Goal: Task Accomplishment & Management: Use online tool/utility

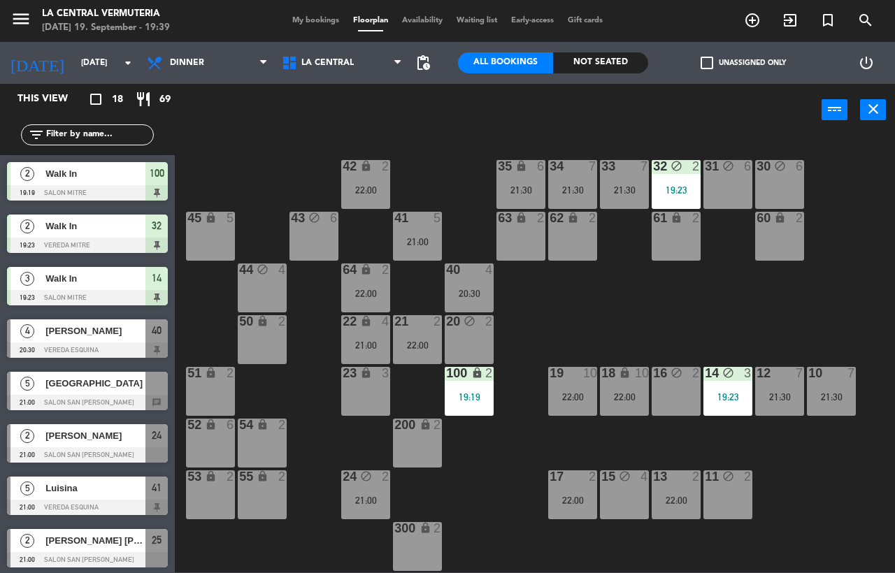
scroll to position [265, 0]
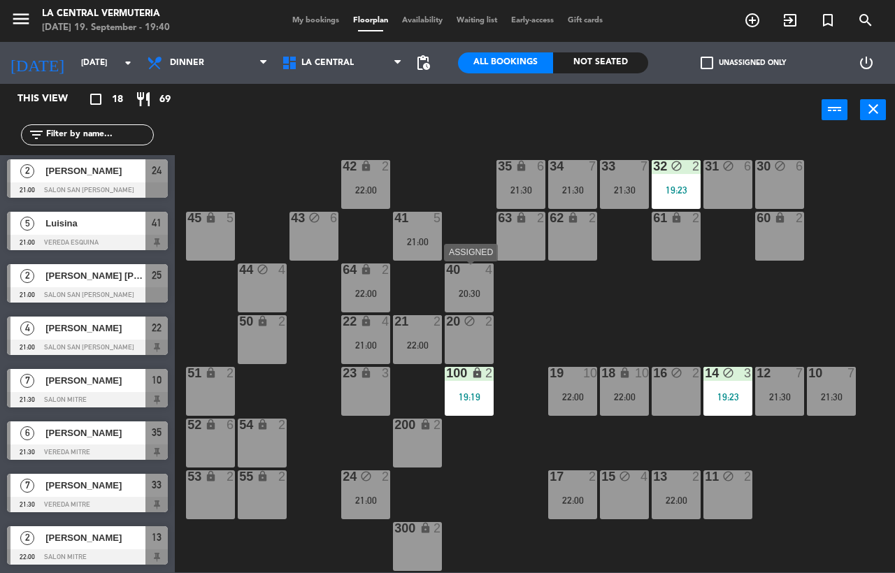
click at [499, 327] on div "2" at bounding box center [492, 321] width 23 height 13
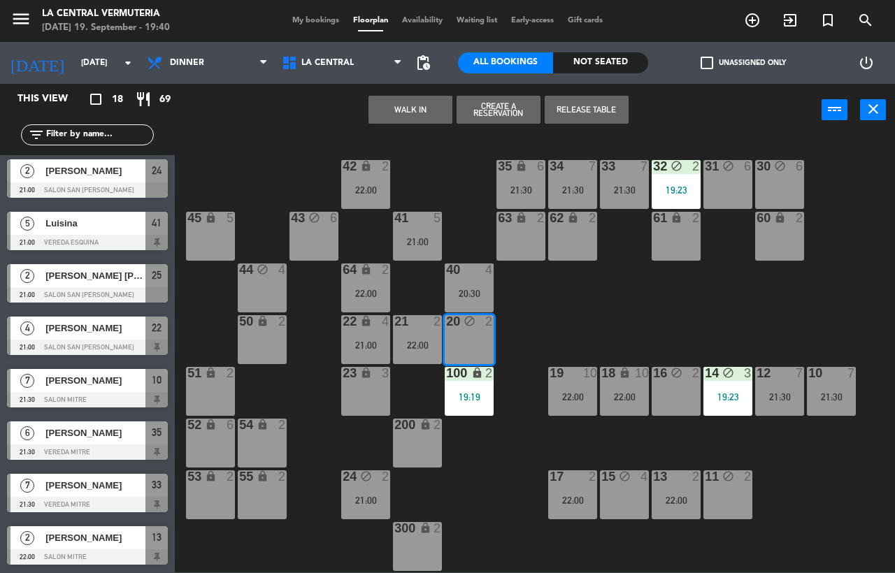
click at [465, 275] on div at bounding box center [469, 270] width 23 height 13
click at [567, 313] on div "42 lock 2 22:00 35 lock 6 21:30 34 7 21:30 33 7 21:30 32 block 2 19:23 31 block…" at bounding box center [539, 354] width 711 height 437
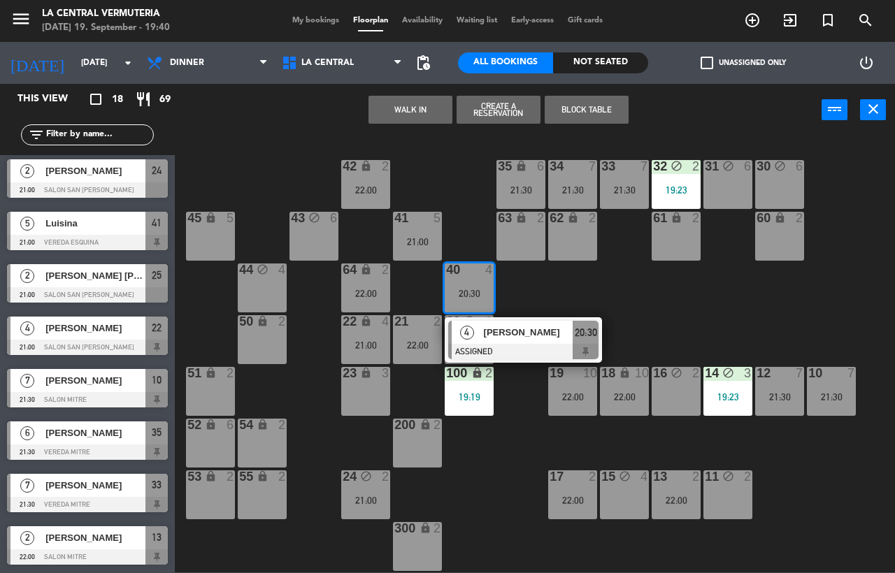
click at [558, 290] on div "42 lock 2 22:00 35 lock 6 21:30 34 7 21:30 33 7 21:30 32 block 2 19:23 31 block…" at bounding box center [539, 354] width 711 height 437
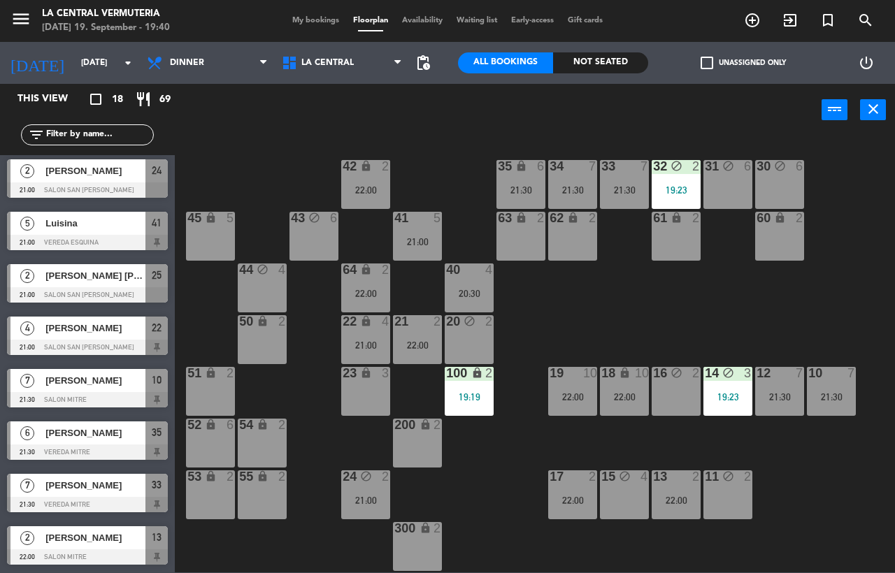
click at [486, 292] on div "20:30" at bounding box center [469, 294] width 49 height 10
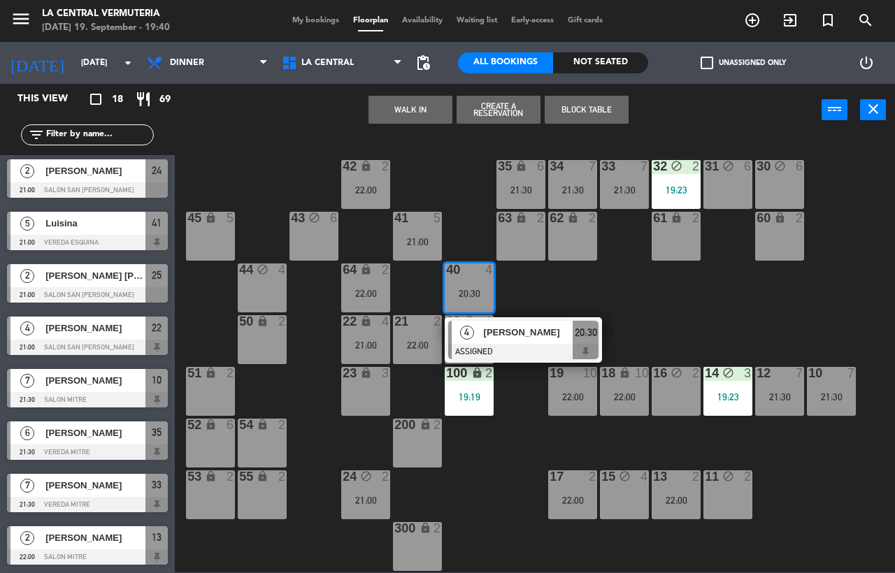
click at [525, 289] on div "42 lock 2 22:00 35 lock 6 21:30 34 7 21:30 33 7 21:30 32 block 2 19:23 31 block…" at bounding box center [539, 354] width 711 height 437
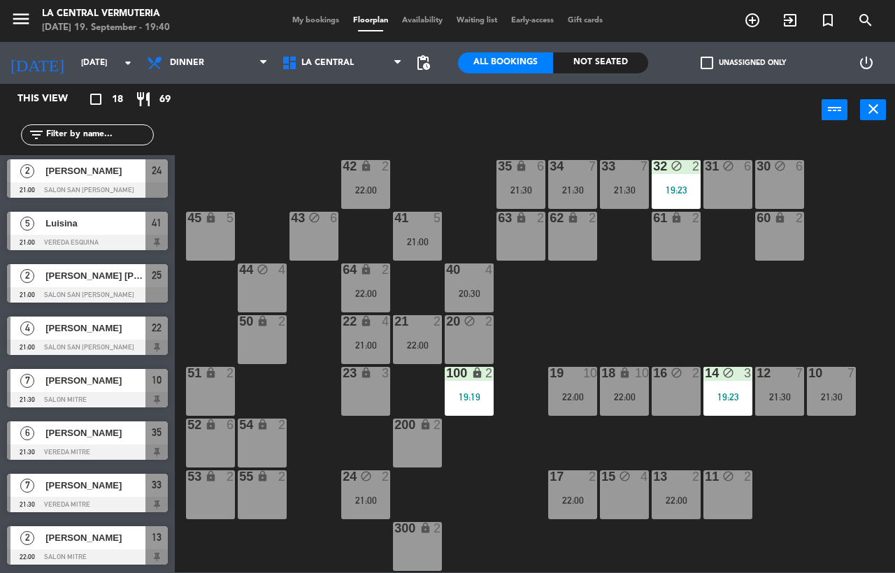
click at [782, 382] on div "12 7 21:30" at bounding box center [779, 391] width 49 height 49
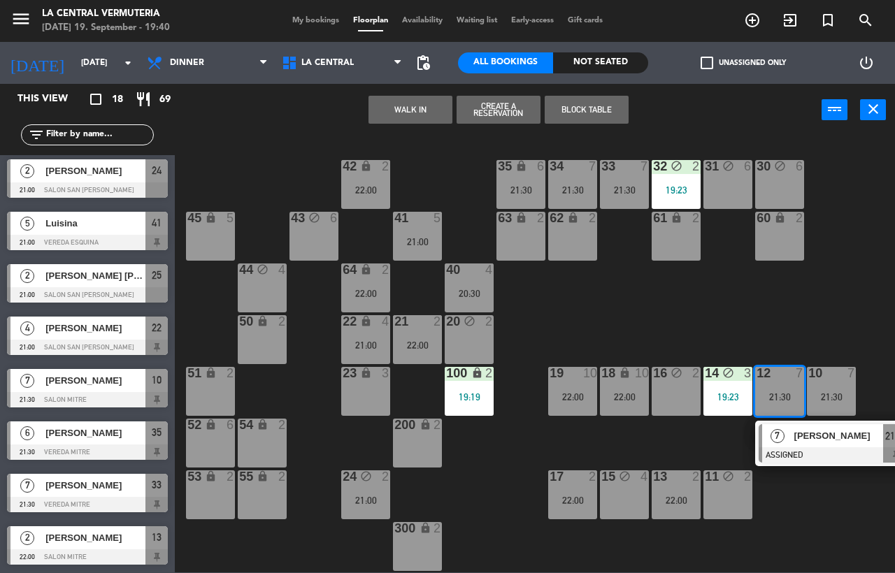
click at [490, 446] on div "42 lock 2 22:00 35 lock 6 21:30 34 7 21:30 33 7 21:30 32 block 2 19:23 31 block…" at bounding box center [539, 354] width 711 height 437
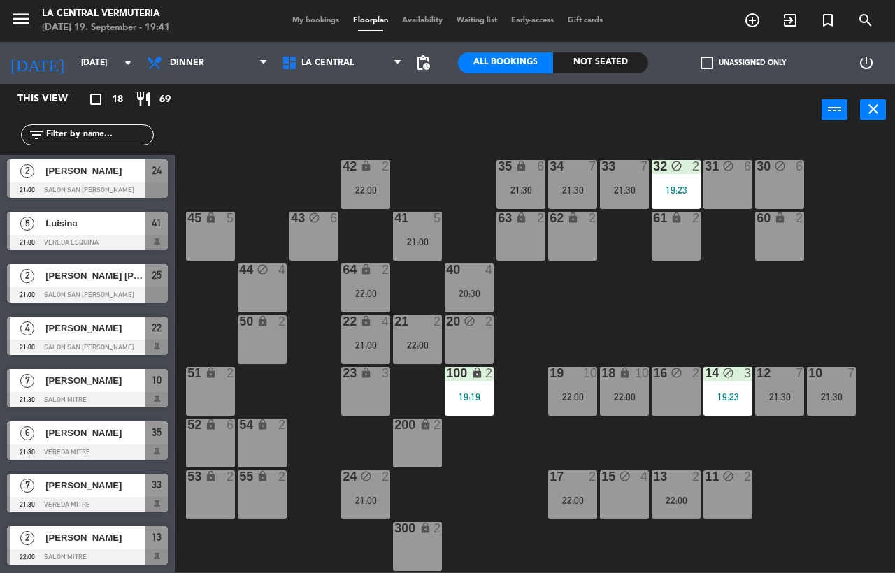
click at [206, 230] on div "45 lock 5" at bounding box center [210, 236] width 49 height 49
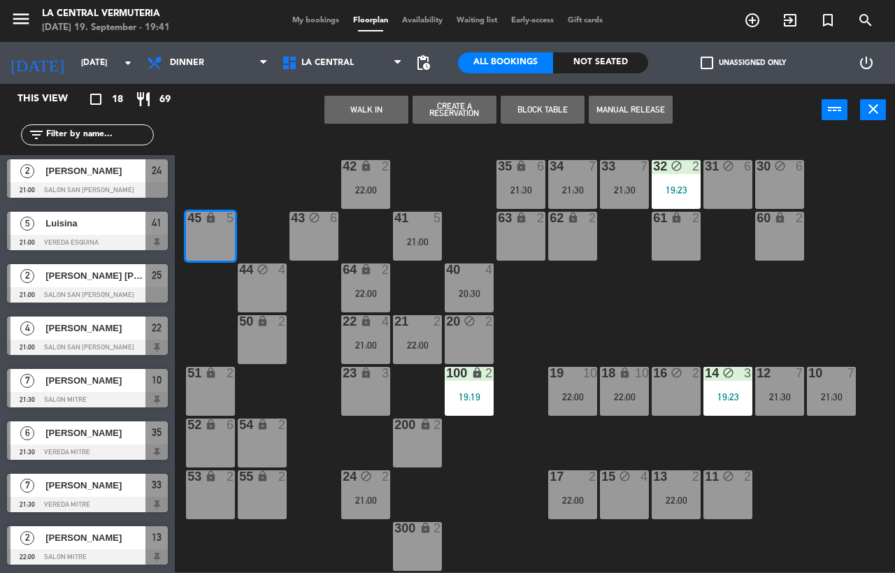
click at [303, 399] on div "42 lock 2 22:00 35 lock 6 21:30 34 7 21:30 33 7 21:30 32 block 2 19:23 31 block…" at bounding box center [539, 354] width 711 height 437
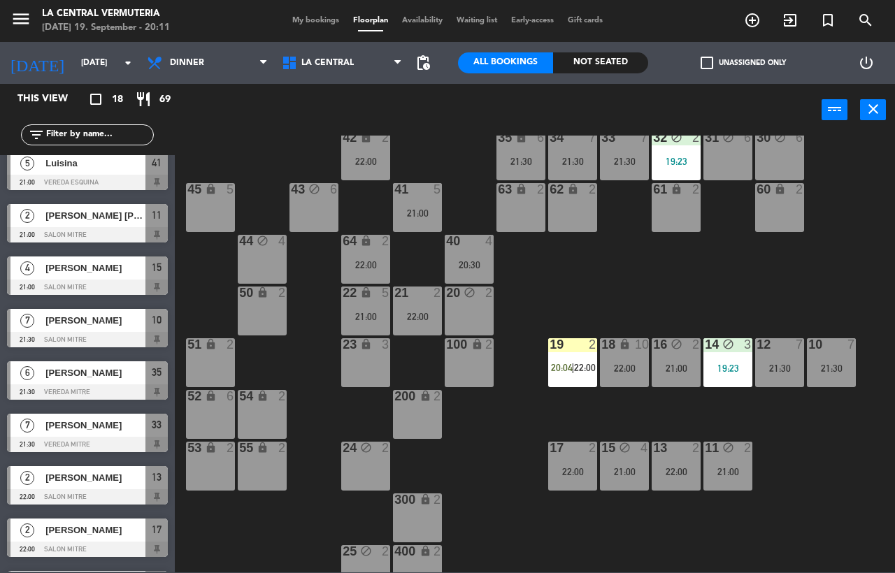
scroll to position [51, 0]
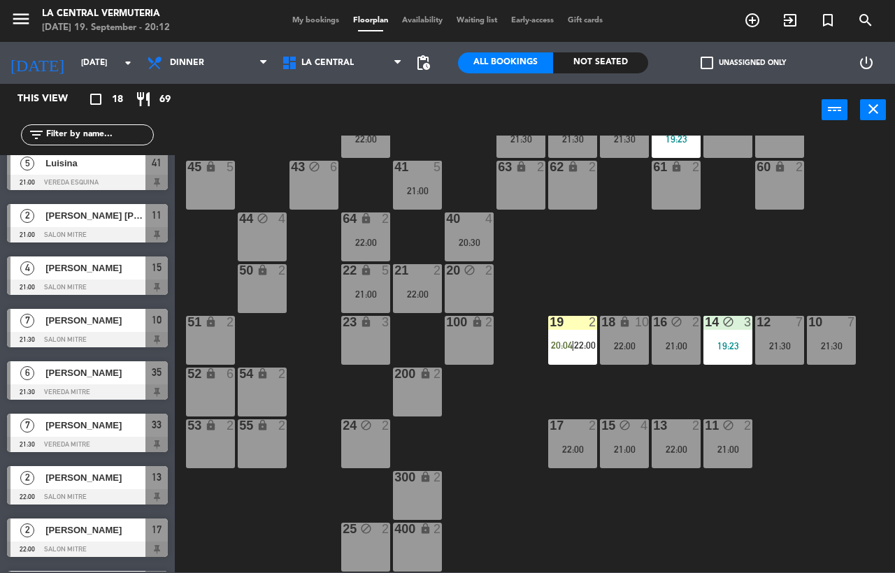
click at [494, 363] on div "100 lock 2" at bounding box center [469, 340] width 49 height 49
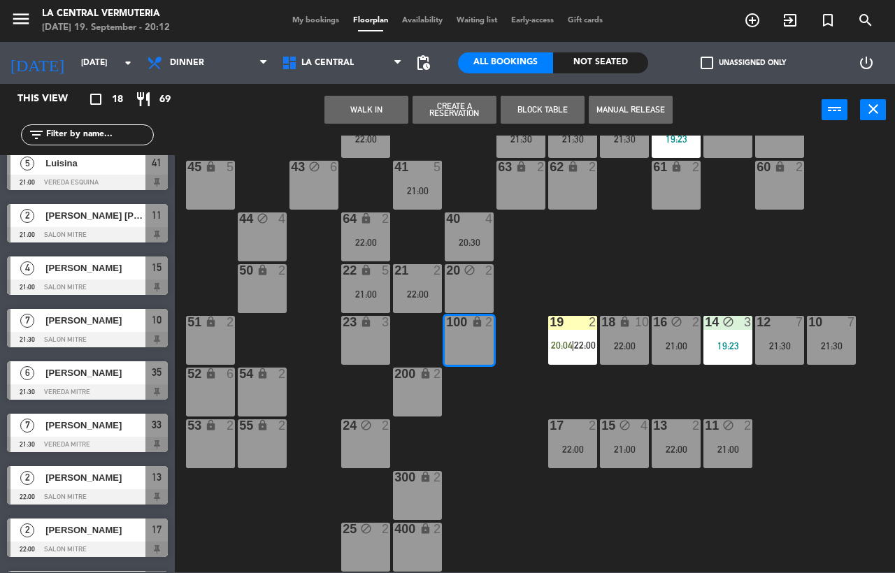
click at [511, 406] on div "42 lock 2 22:00 35 lock 6 21:30 34 7 21:30 33 7 21:30 32 block 2 19:23 31 block…" at bounding box center [539, 354] width 711 height 437
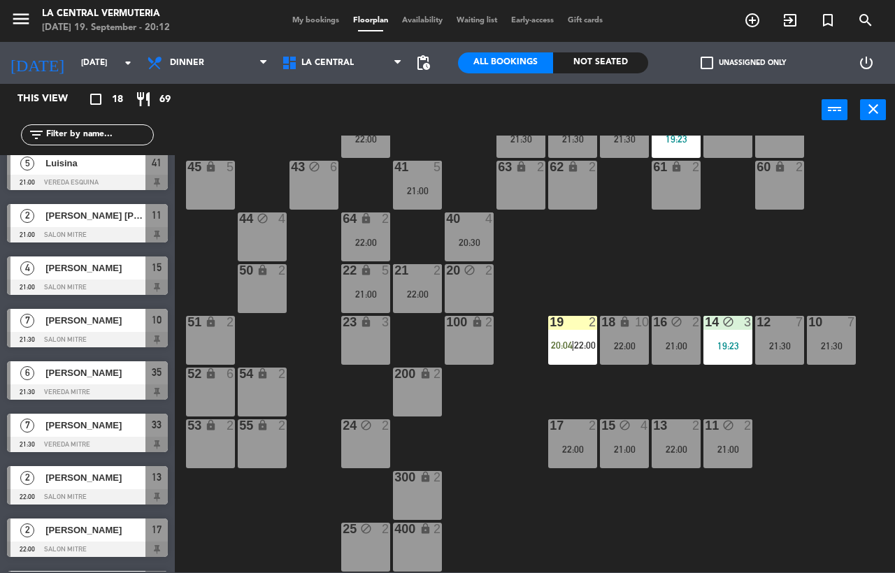
click at [733, 473] on div "42 lock 2 22:00 35 lock 6 21:30 34 7 21:30 33 7 21:30 32 block 2 19:23 31 block…" at bounding box center [539, 354] width 711 height 437
click at [722, 460] on div "11 block 2 21:00" at bounding box center [728, 444] width 49 height 49
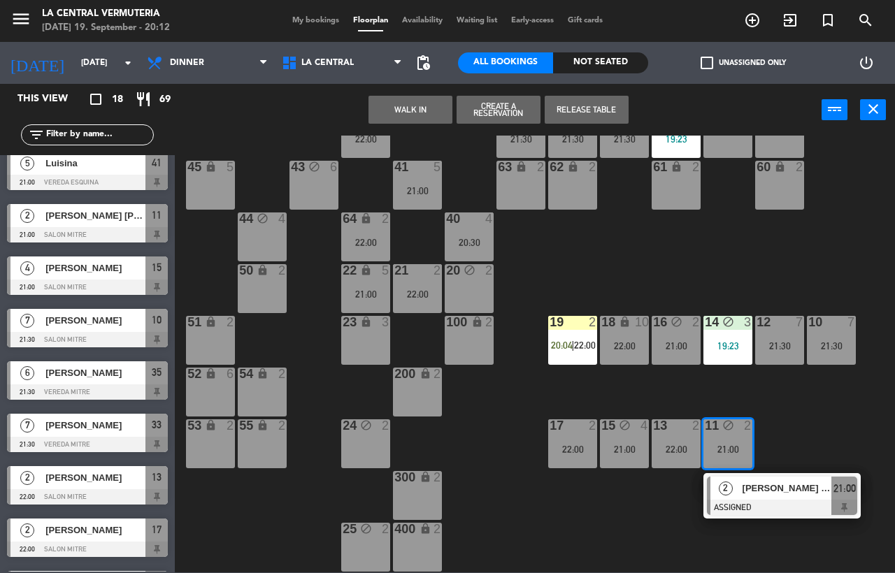
click at [304, 534] on div "42 lock 2 22:00 35 lock 6 21:30 34 7 21:30 33 7 21:30 32 block 2 19:23 31 block…" at bounding box center [539, 354] width 711 height 437
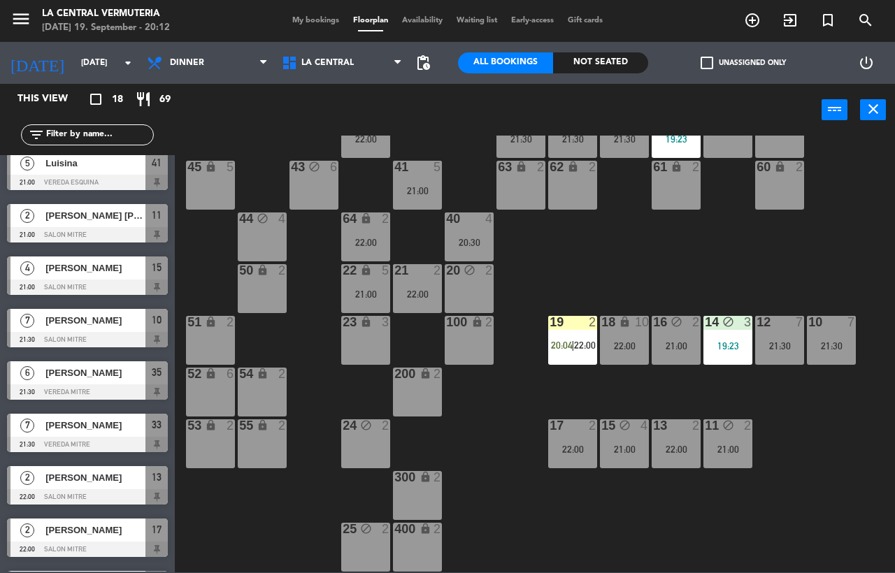
click at [308, 483] on div "42 lock 2 22:00 35 lock 6 21:30 34 7 21:30 33 7 21:30 32 block 2 19:23 31 block…" at bounding box center [539, 354] width 711 height 437
click at [487, 450] on div "42 lock 2 22:00 35 lock 6 21:30 34 7 21:30 33 7 21:30 32 block 2 19:23 31 block…" at bounding box center [539, 354] width 711 height 437
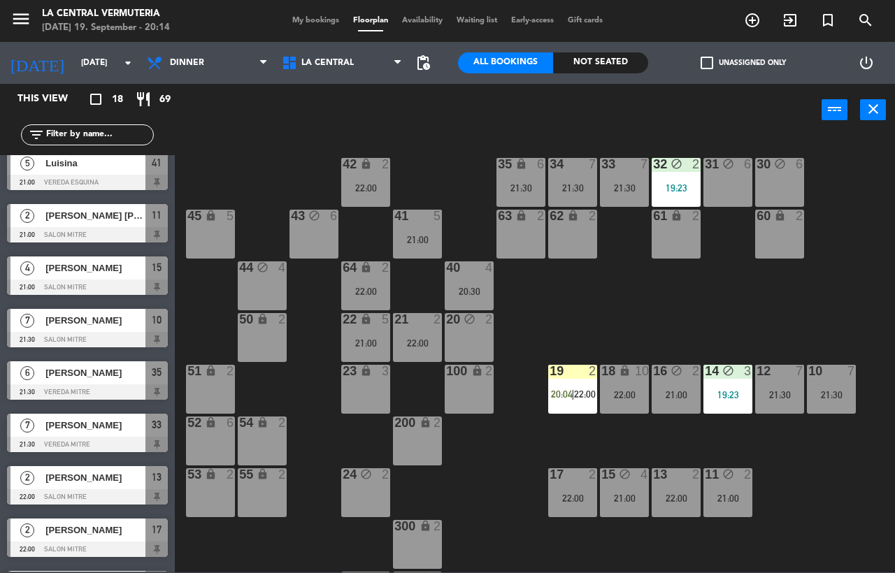
scroll to position [0, 0]
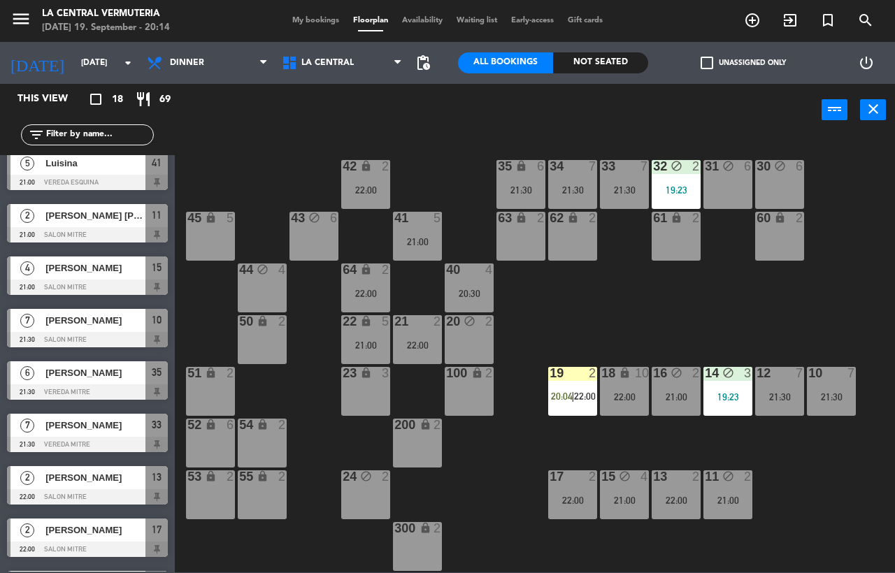
click at [430, 258] on div "41 5 21:00" at bounding box center [417, 236] width 49 height 49
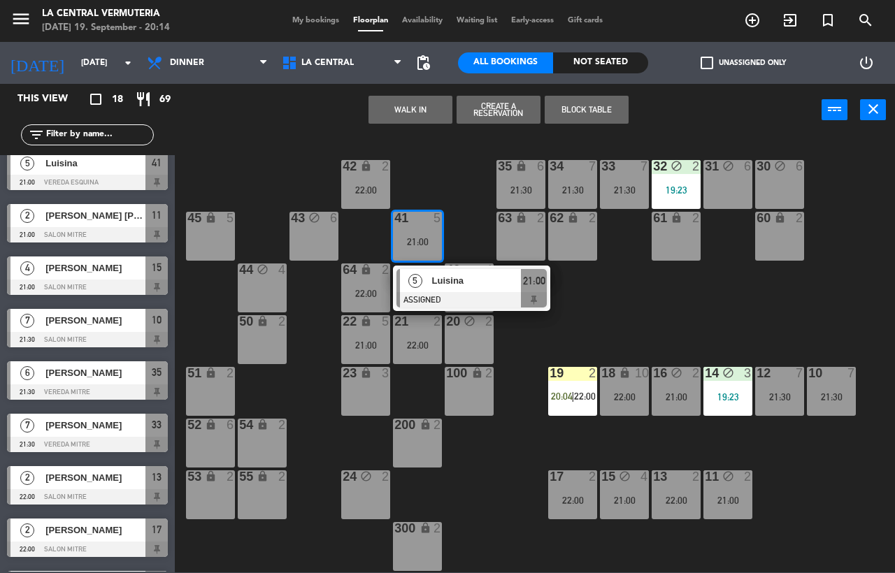
click at [471, 178] on div "42 lock 2 22:00 35 lock 6 21:30 34 7 21:30 33 7 21:30 32 block 2 19:23 31 block…" at bounding box center [539, 354] width 711 height 437
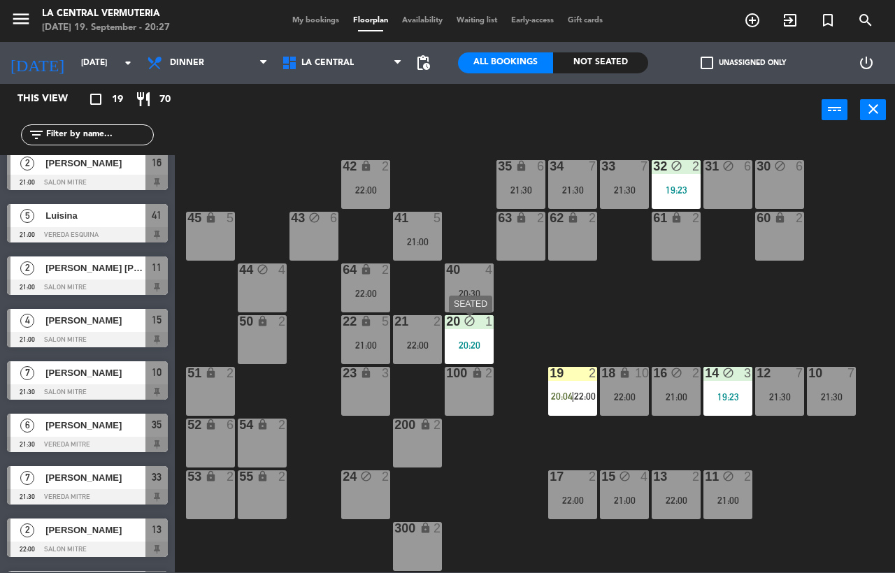
click at [481, 346] on div "20:20" at bounding box center [469, 346] width 49 height 10
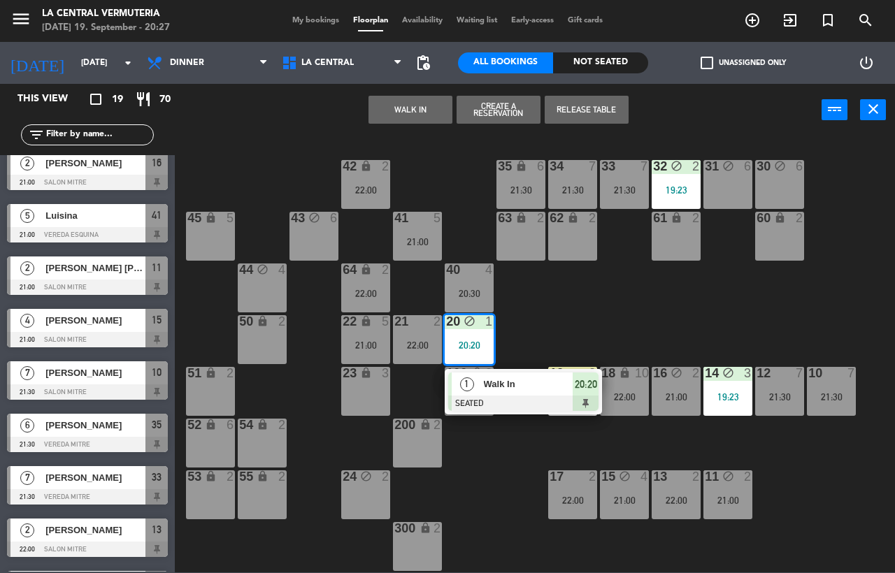
click at [543, 343] on div "42 lock 2 22:00 35 lock 6 21:30 34 7 21:30 33 7 21:30 32 block 2 19:23 31 block…" at bounding box center [539, 354] width 711 height 437
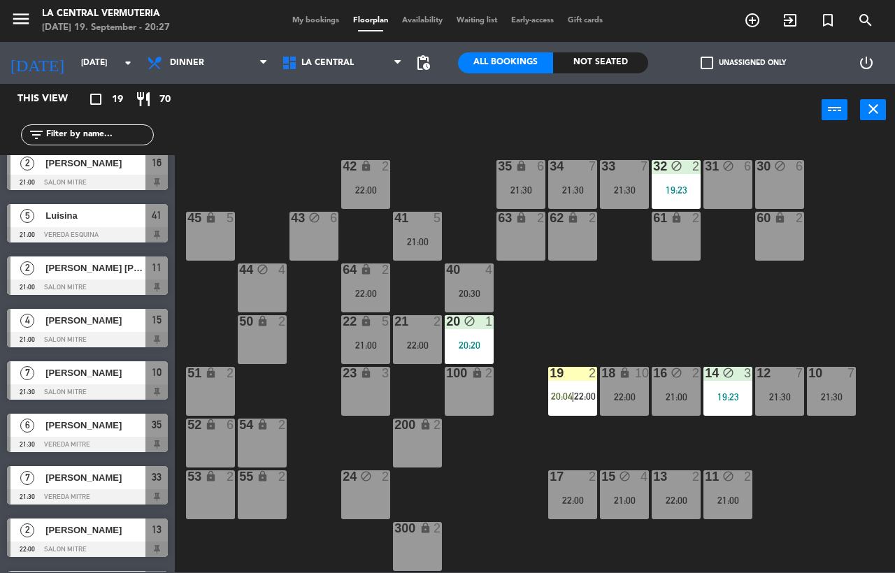
click at [455, 349] on div "20:20" at bounding box center [469, 346] width 49 height 10
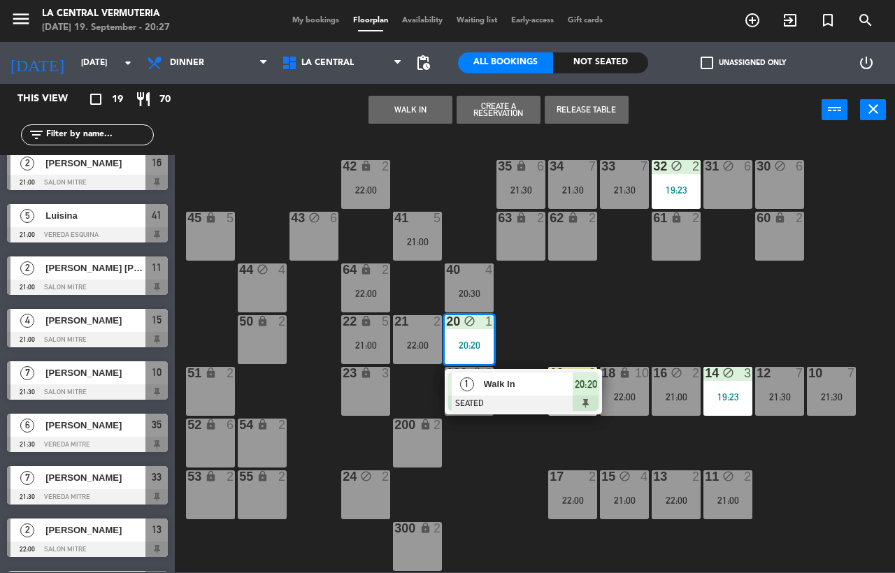
click at [537, 401] on div at bounding box center [523, 403] width 150 height 15
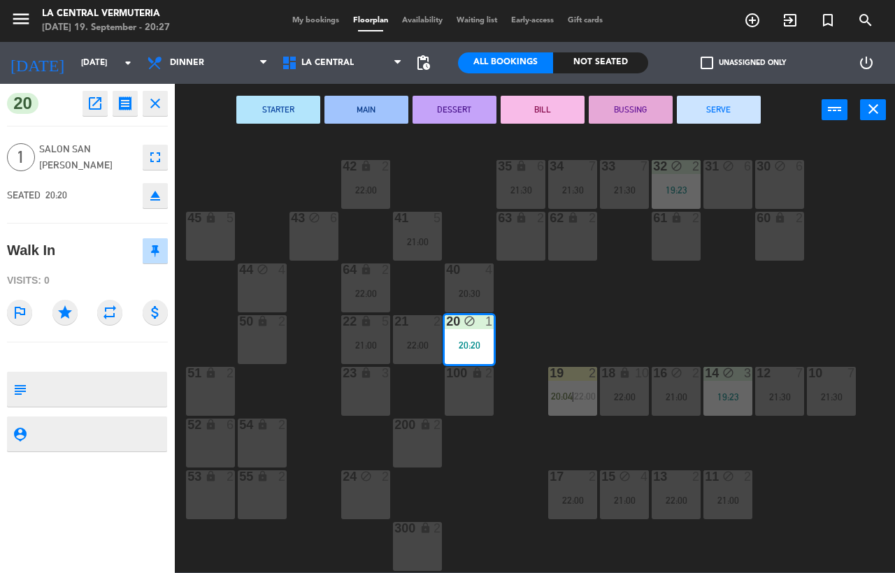
click at [154, 116] on div "20 open_in_new receipt 8:20 PM [DATE] 1 people Walk In Table 20 close 1 Salon S…" at bounding box center [87, 329] width 175 height 490
click at [158, 108] on icon "close" at bounding box center [155, 103] width 17 height 17
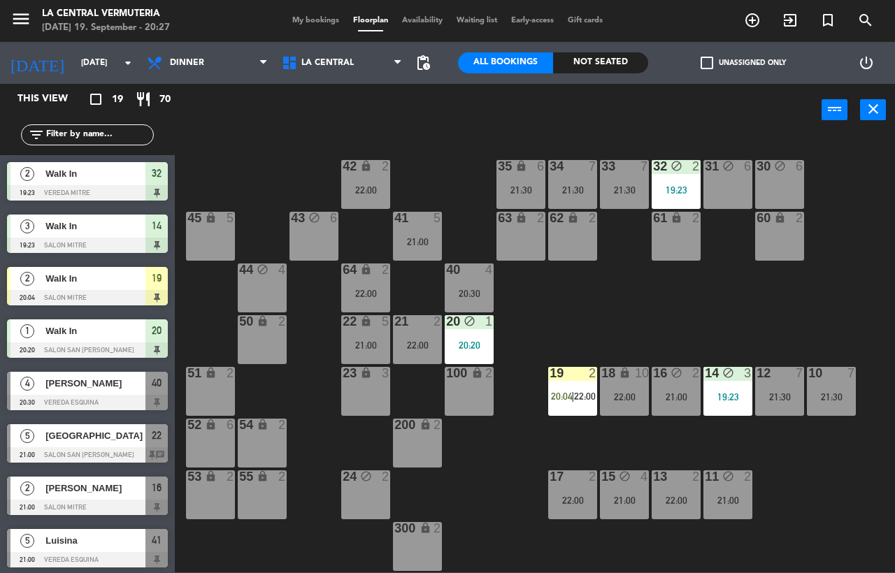
click at [476, 332] on div "20 block 1 20:20" at bounding box center [469, 339] width 49 height 49
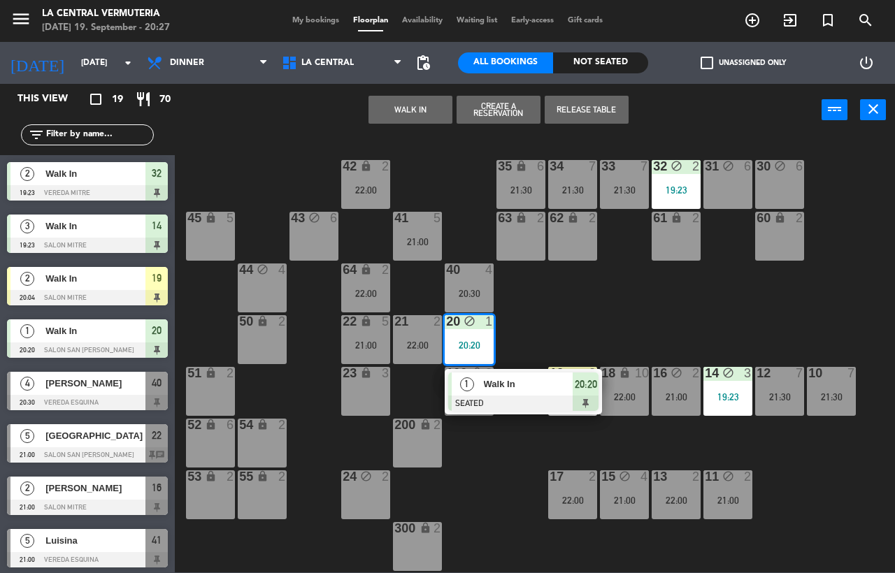
click at [553, 340] on div "42 lock 2 22:00 35 lock 6 21:30 34 7 21:30 33 7 21:30 32 block 2 19:23 31 block…" at bounding box center [539, 354] width 711 height 437
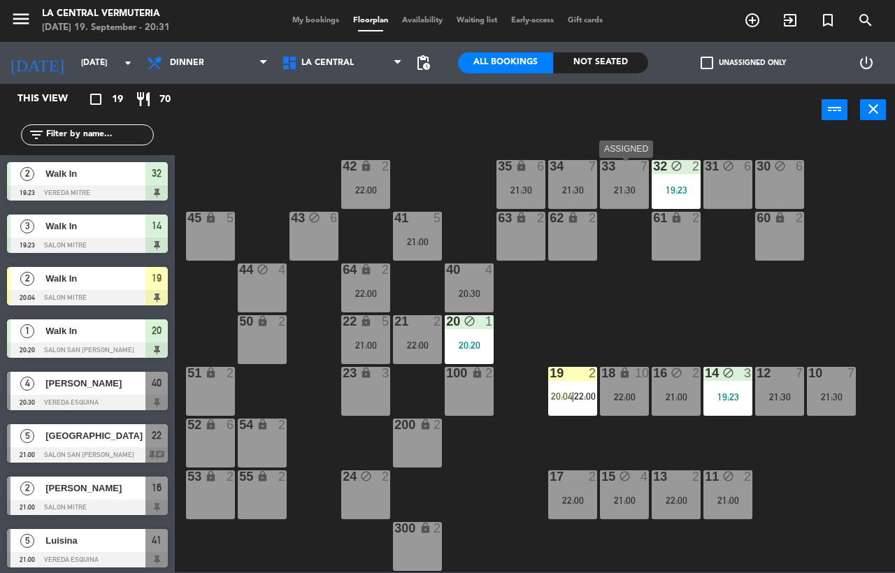
click at [618, 180] on div "33 7 21:30" at bounding box center [624, 184] width 49 height 49
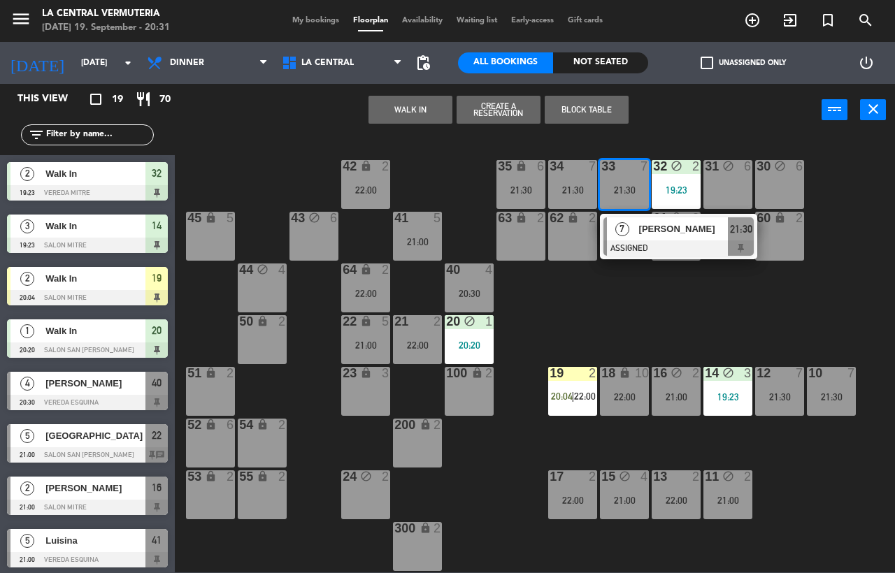
click at [552, 304] on div "42 lock 2 22:00 35 lock 6 21:30 34 7 21:30 33 7 21:30 7 [PERSON_NAME] ASSIGNED …" at bounding box center [539, 354] width 711 height 437
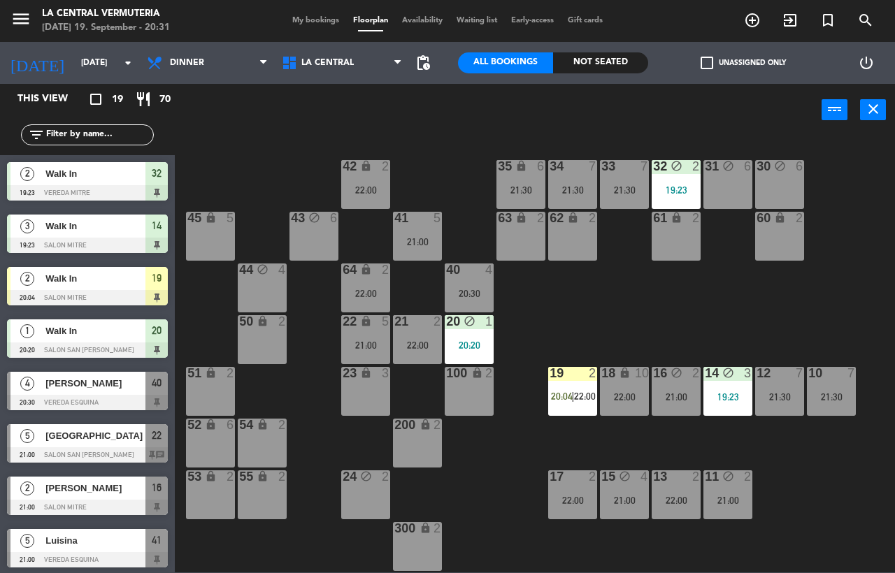
click at [296, 356] on div "42 lock 2 22:00 35 lock 6 21:30 34 7 21:30 33 7 21:30 32 block 2 19:23 31 block…" at bounding box center [539, 354] width 711 height 437
click at [395, 217] on div "41" at bounding box center [394, 218] width 1 height 13
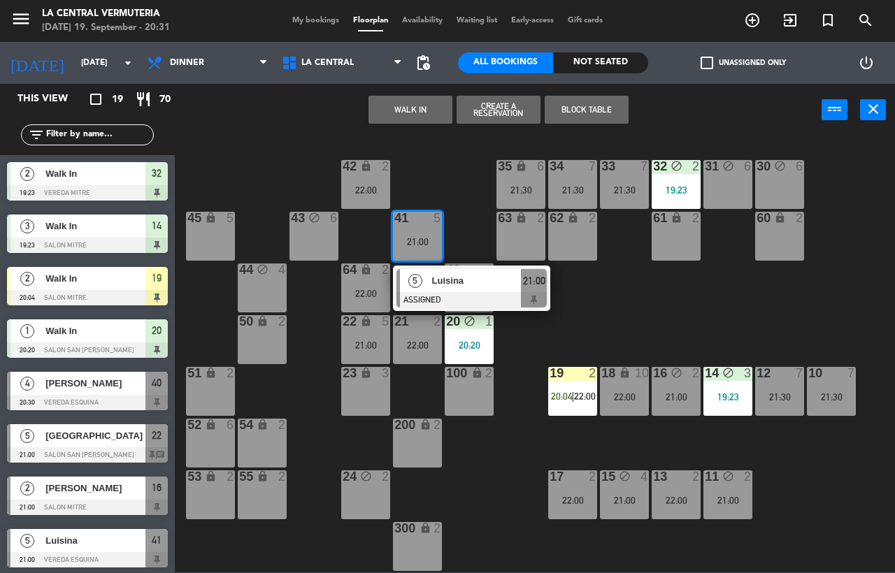
click at [368, 224] on div "42 lock 2 22:00 35 lock 6 21:30 34 7 21:30 33 7 21:30 32 block 2 19:23 31 block…" at bounding box center [539, 354] width 711 height 437
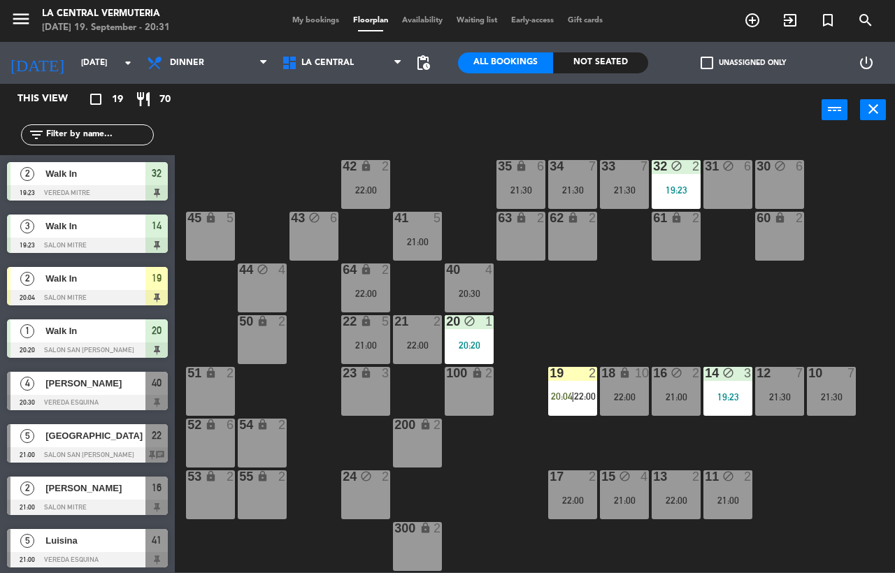
scroll to position [51, 0]
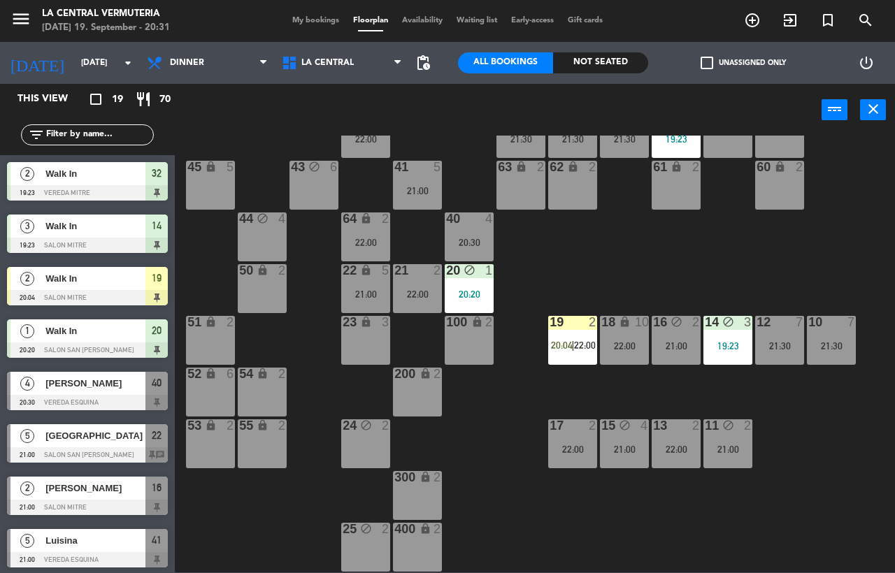
click at [831, 367] on div "42 lock 2 22:00 35 lock 6 21:30 34 7 21:30 33 7 21:30 32 block 2 19:23 31 block…" at bounding box center [539, 354] width 711 height 437
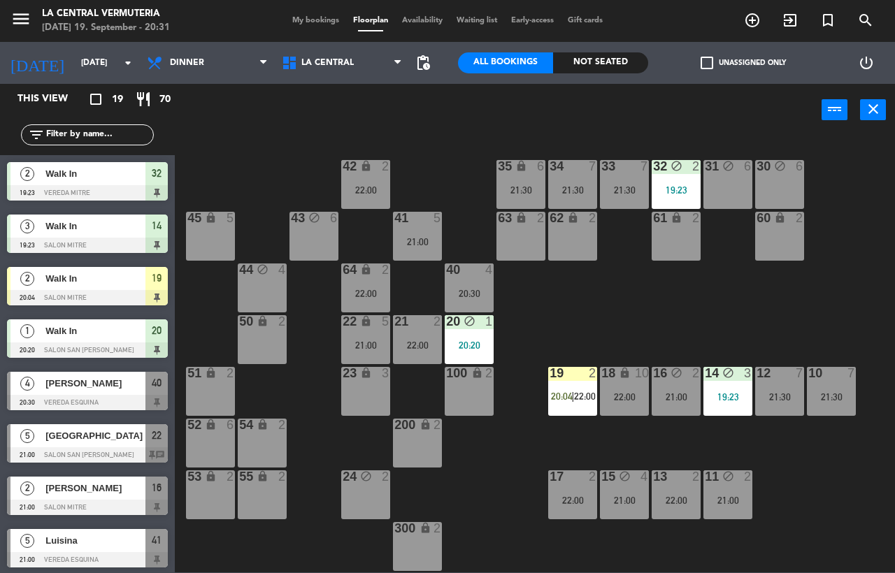
click at [515, 195] on div "21:30" at bounding box center [521, 190] width 49 height 10
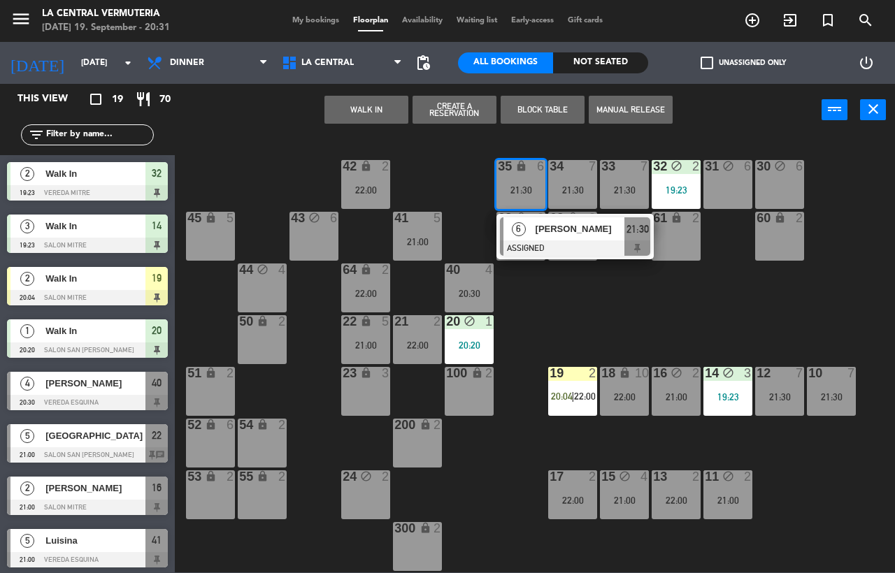
click at [523, 296] on div "42 lock 2 22:00 35 lock 6 21:30 6 [PERSON_NAME] ASSIGNED 21:30 34 7 21:30 33 7 …" at bounding box center [539, 354] width 711 height 437
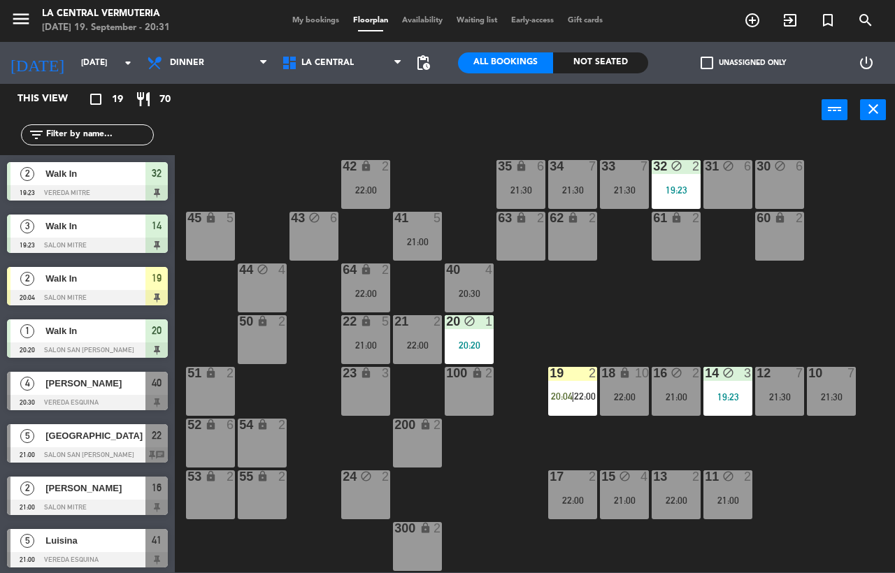
click at [567, 167] on div at bounding box center [573, 166] width 23 height 13
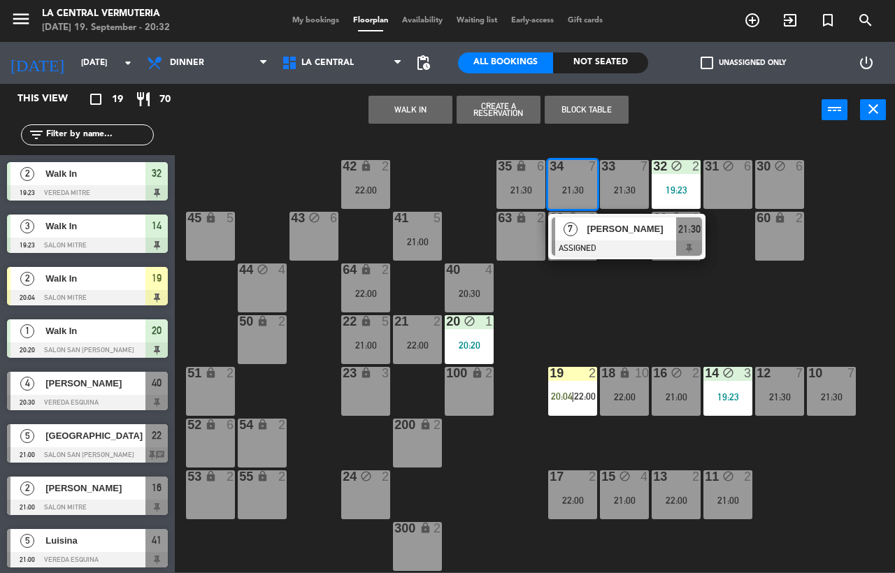
click at [510, 464] on div "42 lock 2 22:00 35 lock 6 21:30 34 7 21:30 7 [PERSON_NAME] ASSIGNED 21:30 33 7 …" at bounding box center [539, 354] width 711 height 437
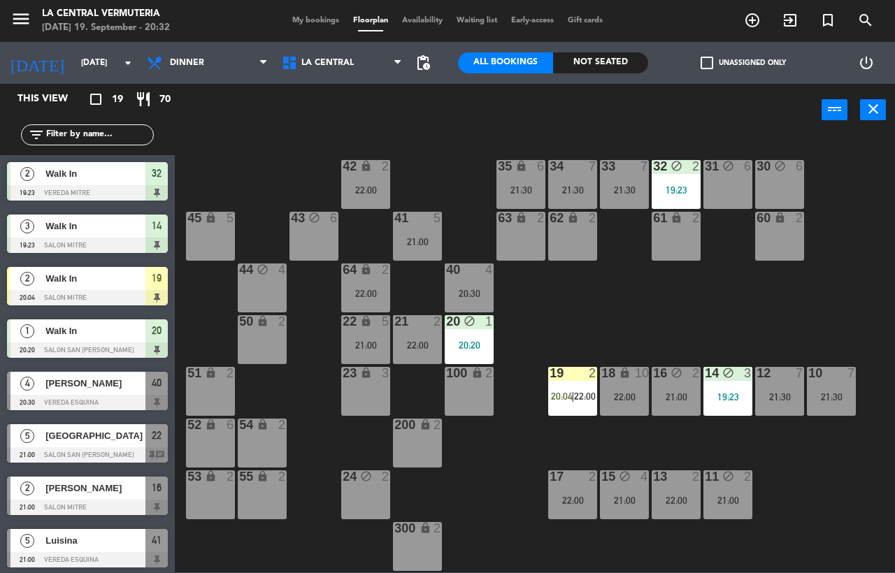
click at [69, 425] on div "5 [GEOGRAPHIC_DATA]" at bounding box center [77, 436] width 135 height 23
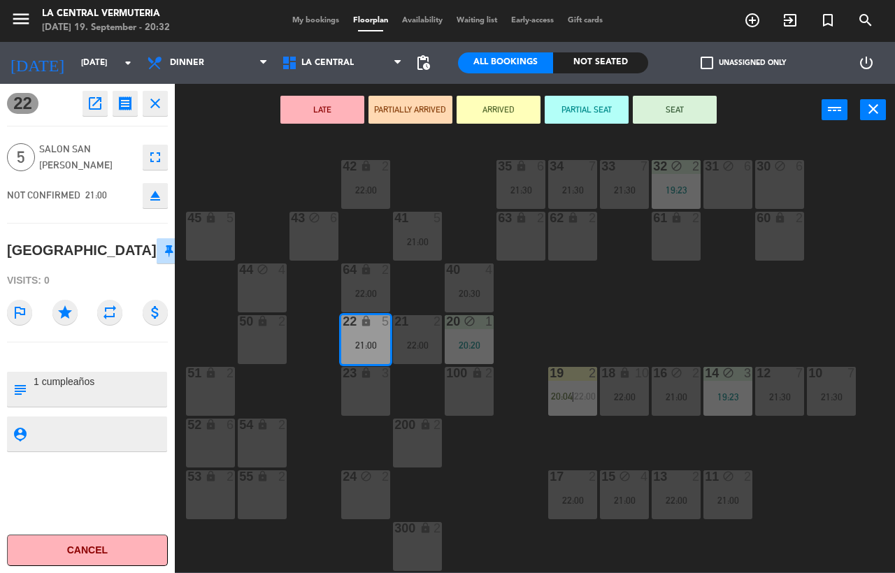
click at [223, 297] on div "42 lock 2 22:00 35 lock 6 21:30 34 7 21:30 33 7 21:30 32 block 2 19:23 31 block…" at bounding box center [539, 354] width 711 height 437
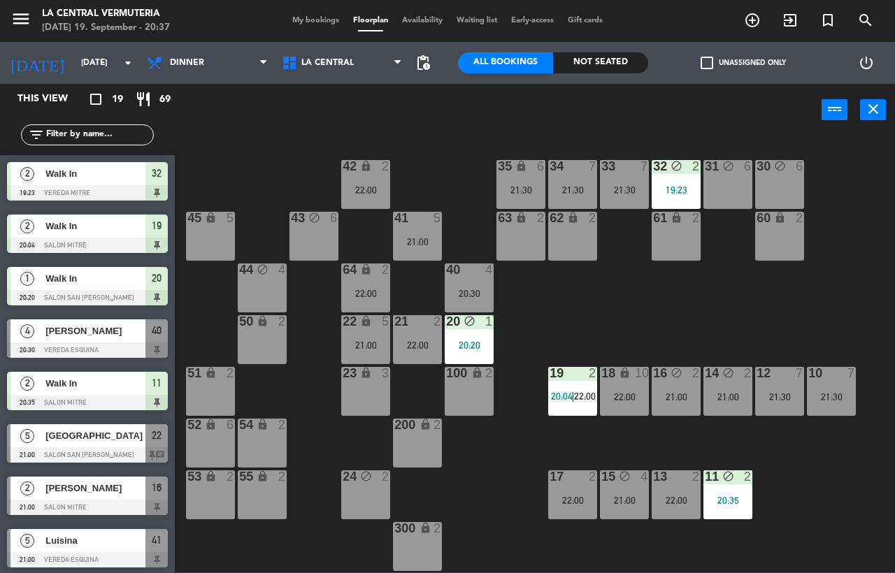
click at [478, 482] on div "42 lock 2 22:00 35 lock 6 21:30 34 7 21:30 33 7 21:30 32 block 2 19:23 31 block…" at bounding box center [539, 354] width 711 height 437
click at [356, 197] on div "42 lock 2 22:00" at bounding box center [365, 184] width 49 height 49
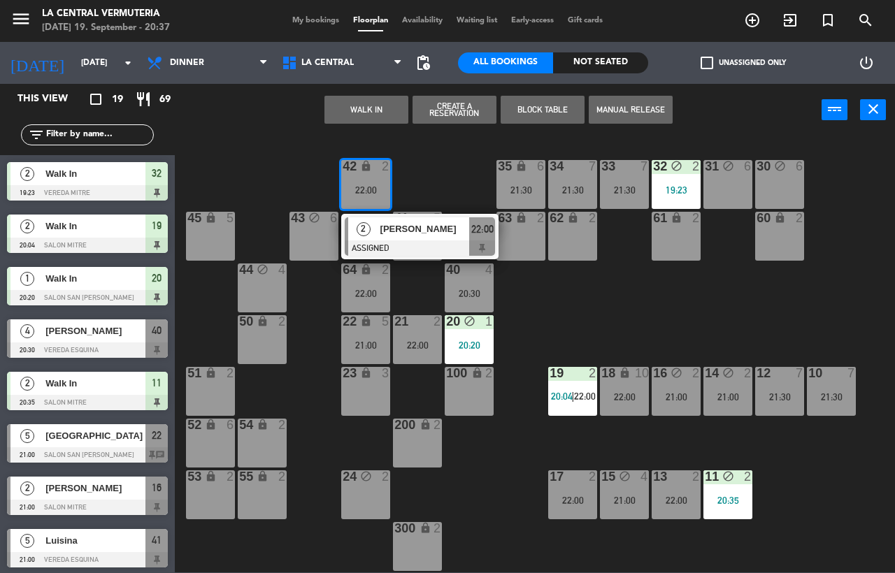
click at [532, 298] on div "42 lock 2 22:00 2 [PERSON_NAME] ASSIGNED 22:00 35 lock 6 21:30 34 7 21:30 33 7 …" at bounding box center [539, 354] width 711 height 437
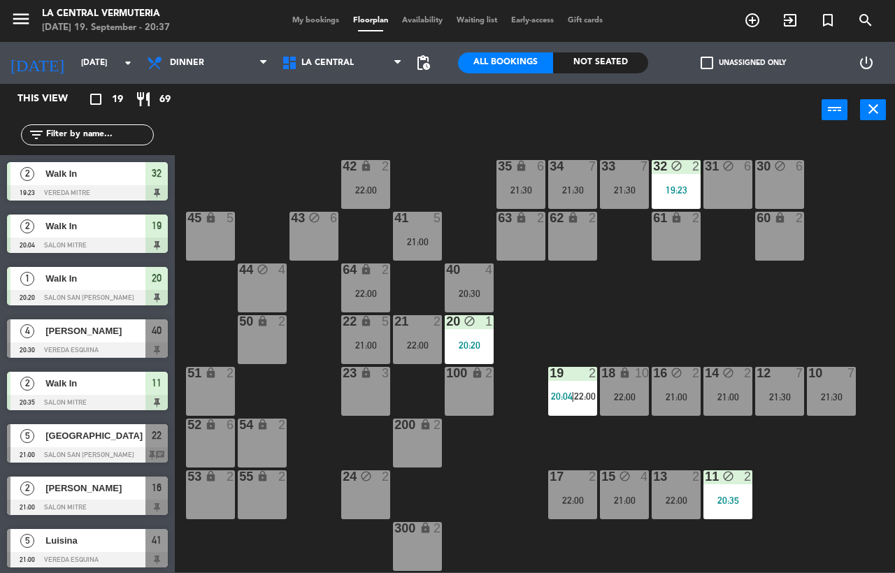
click at [366, 199] on div "42 lock 2 22:00" at bounding box center [365, 184] width 49 height 49
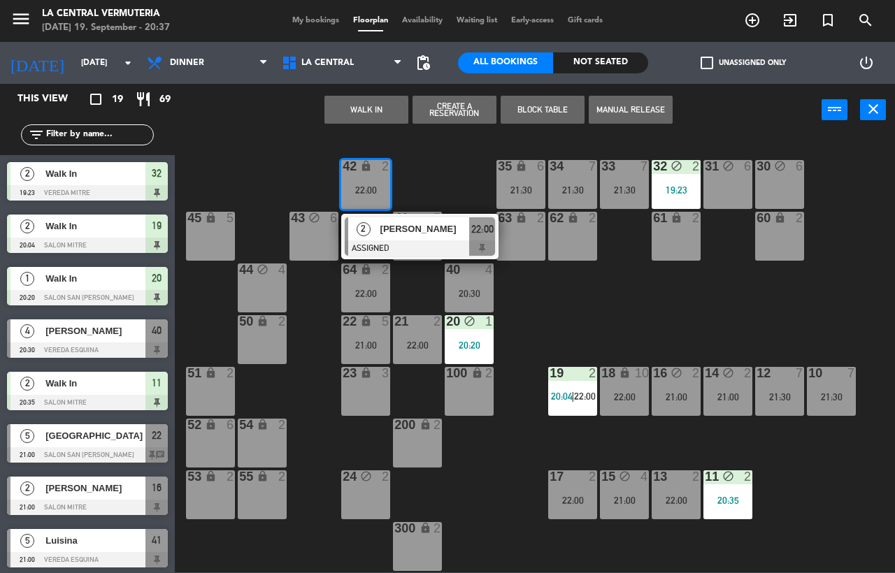
click at [306, 230] on div "43 block 6" at bounding box center [314, 236] width 49 height 49
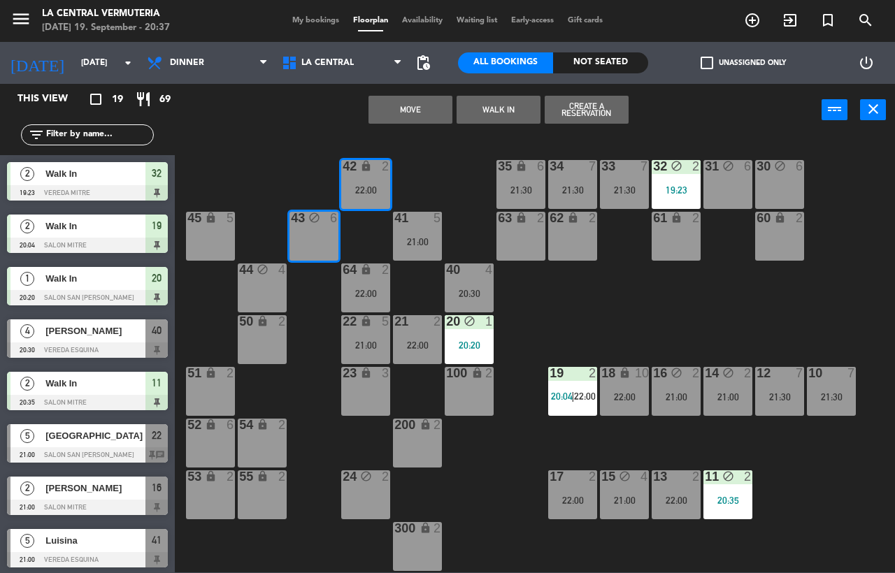
click at [422, 149] on div "42 lock 2 22:00 35 lock 6 21:30 34 7 21:30 33 7 21:30 32 block 2 19:23 31 block…" at bounding box center [539, 354] width 711 height 437
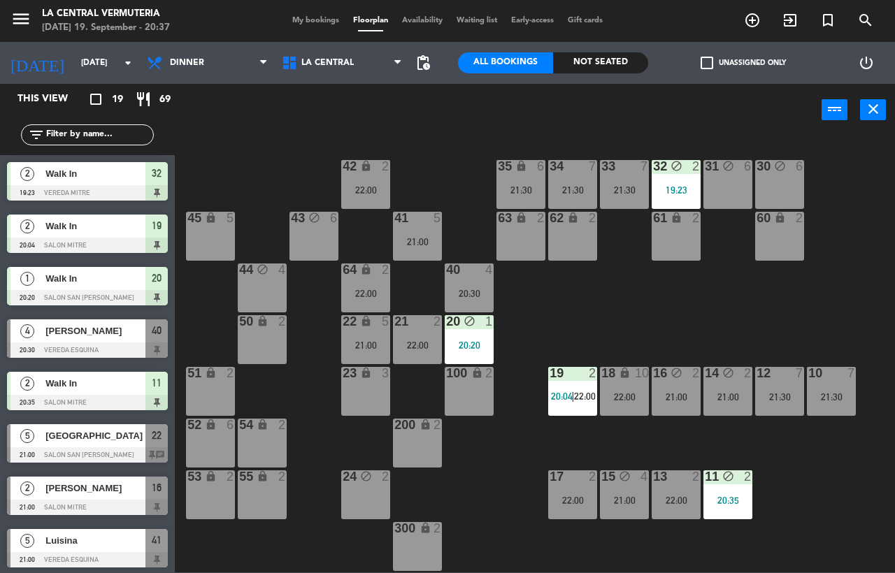
click at [363, 172] on icon "lock" at bounding box center [366, 166] width 12 height 12
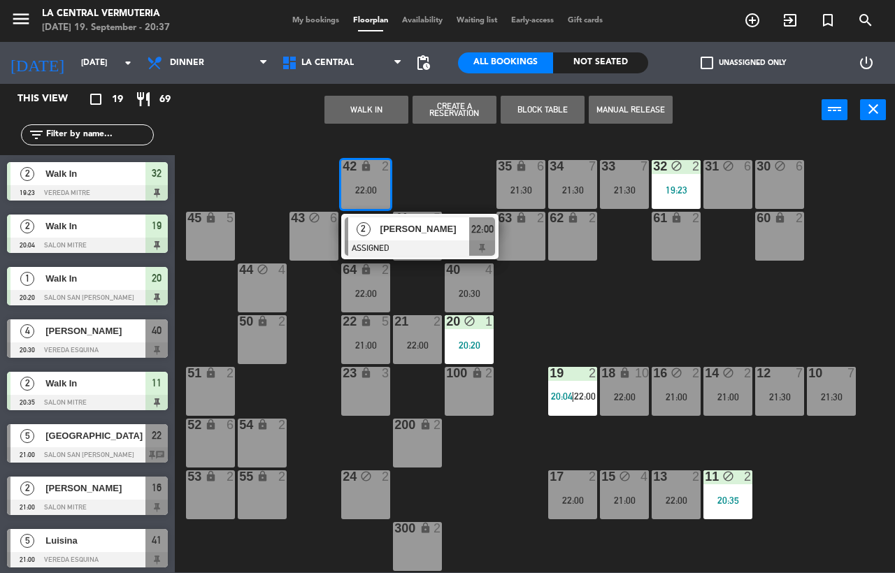
click at [297, 248] on div "43 block 6" at bounding box center [314, 236] width 49 height 49
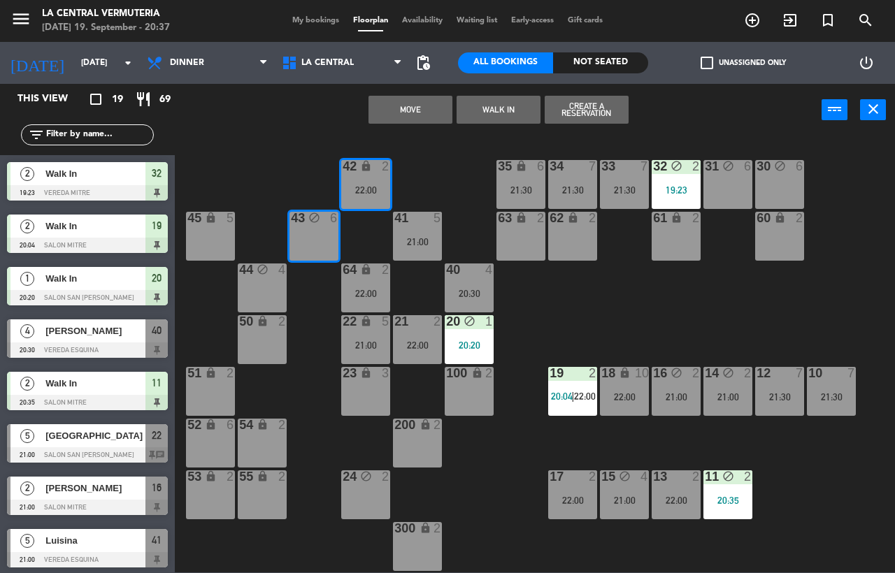
click at [385, 104] on button "Move" at bounding box center [411, 110] width 84 height 28
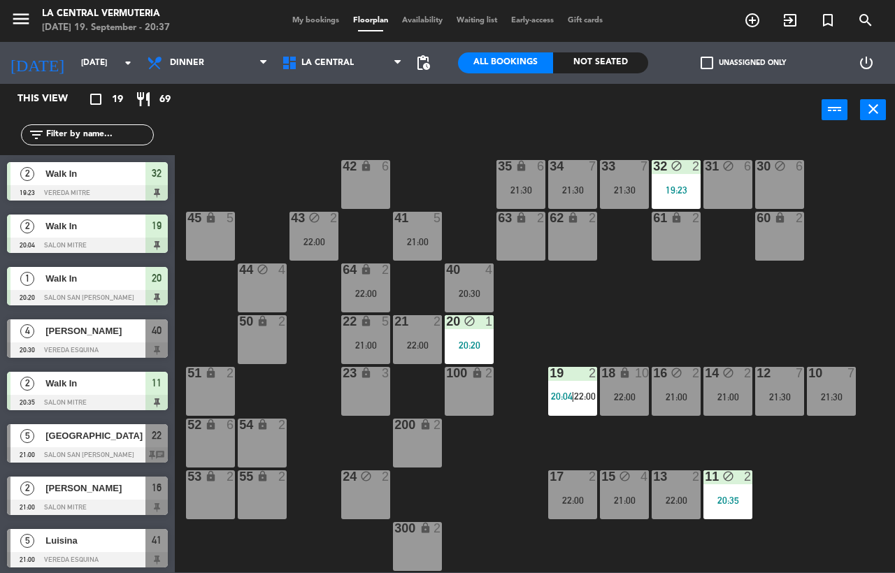
click at [356, 168] on div "lock" at bounding box center [366, 166] width 23 height 13
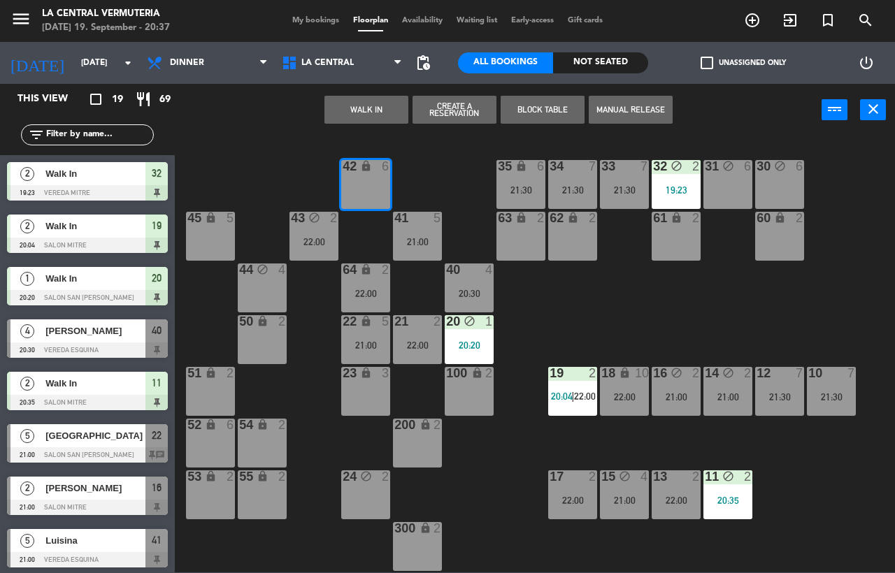
click at [392, 115] on button "WALK IN" at bounding box center [367, 110] width 84 height 28
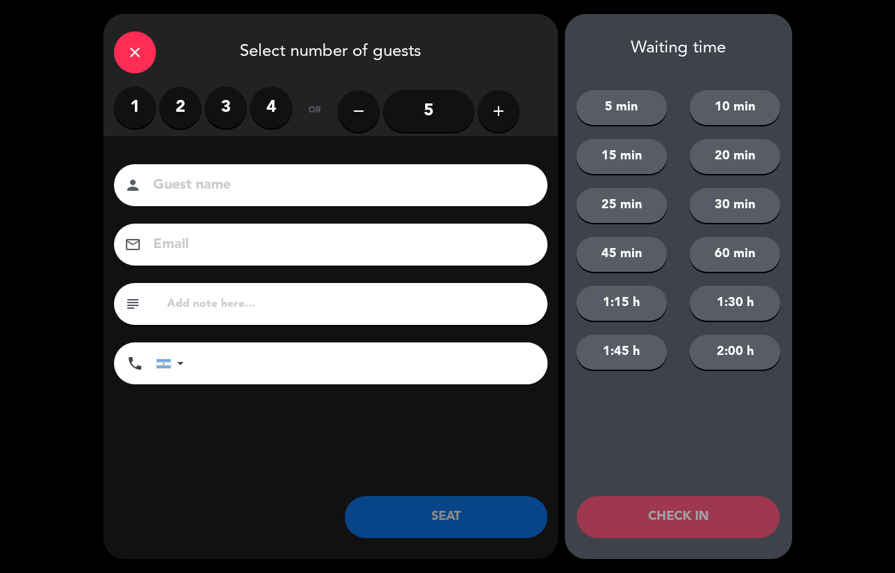
click at [219, 104] on label "3" at bounding box center [226, 108] width 42 height 42
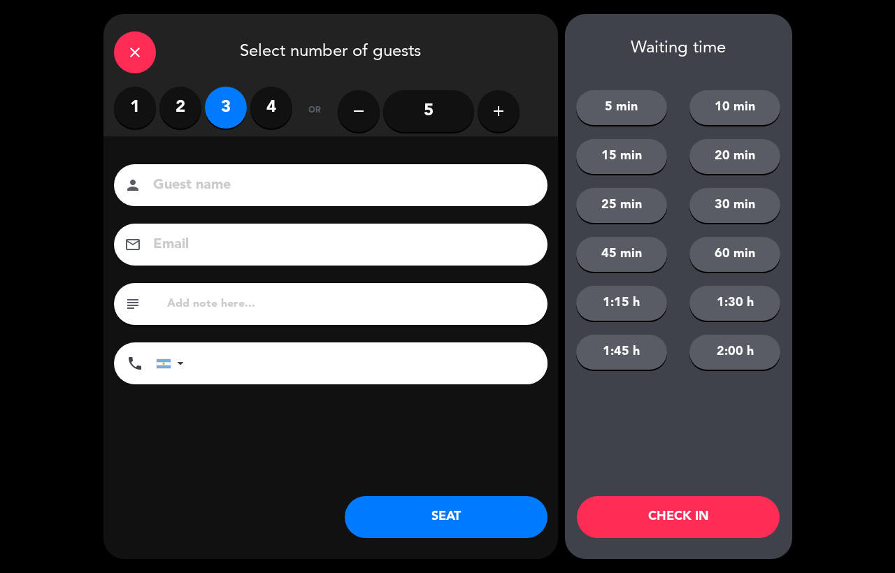
click at [363, 518] on button "SEAT" at bounding box center [446, 518] width 203 height 42
